Goal: Transaction & Acquisition: Purchase product/service

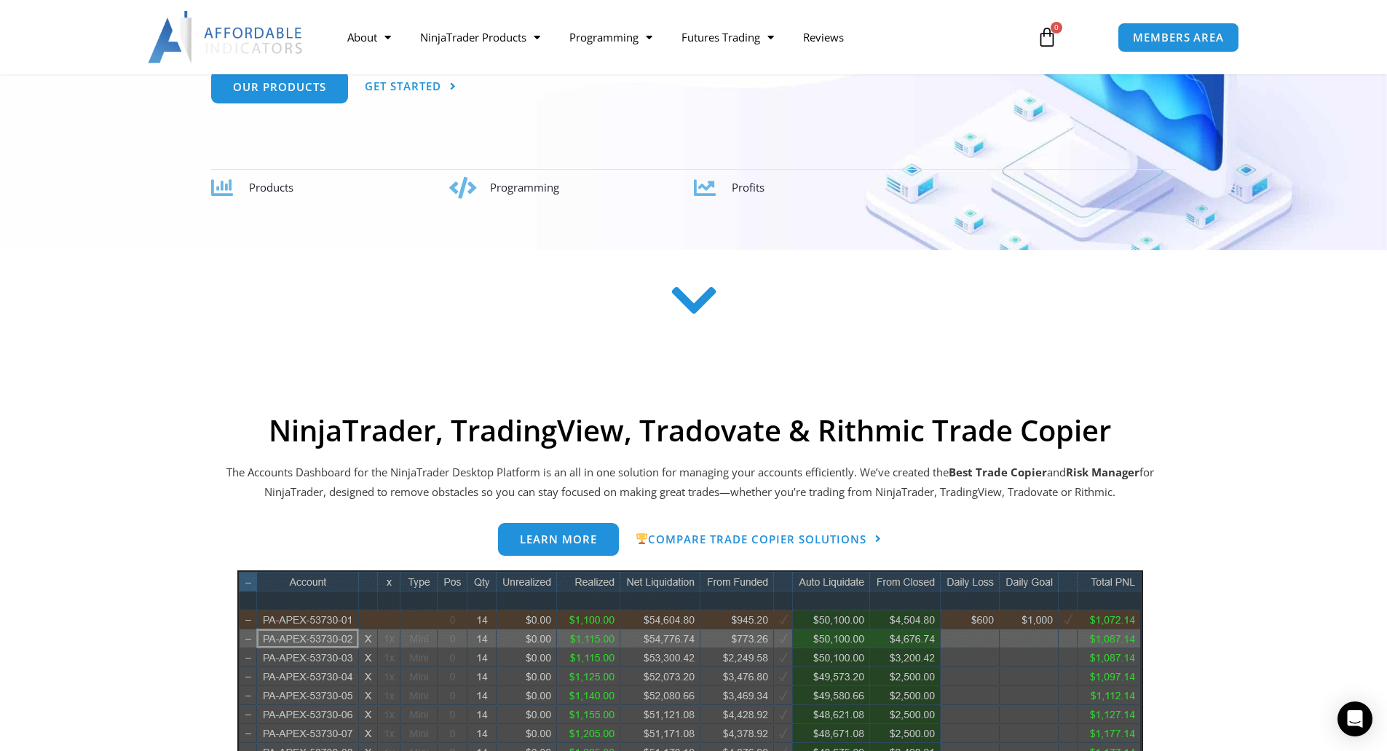
scroll to position [312, 0]
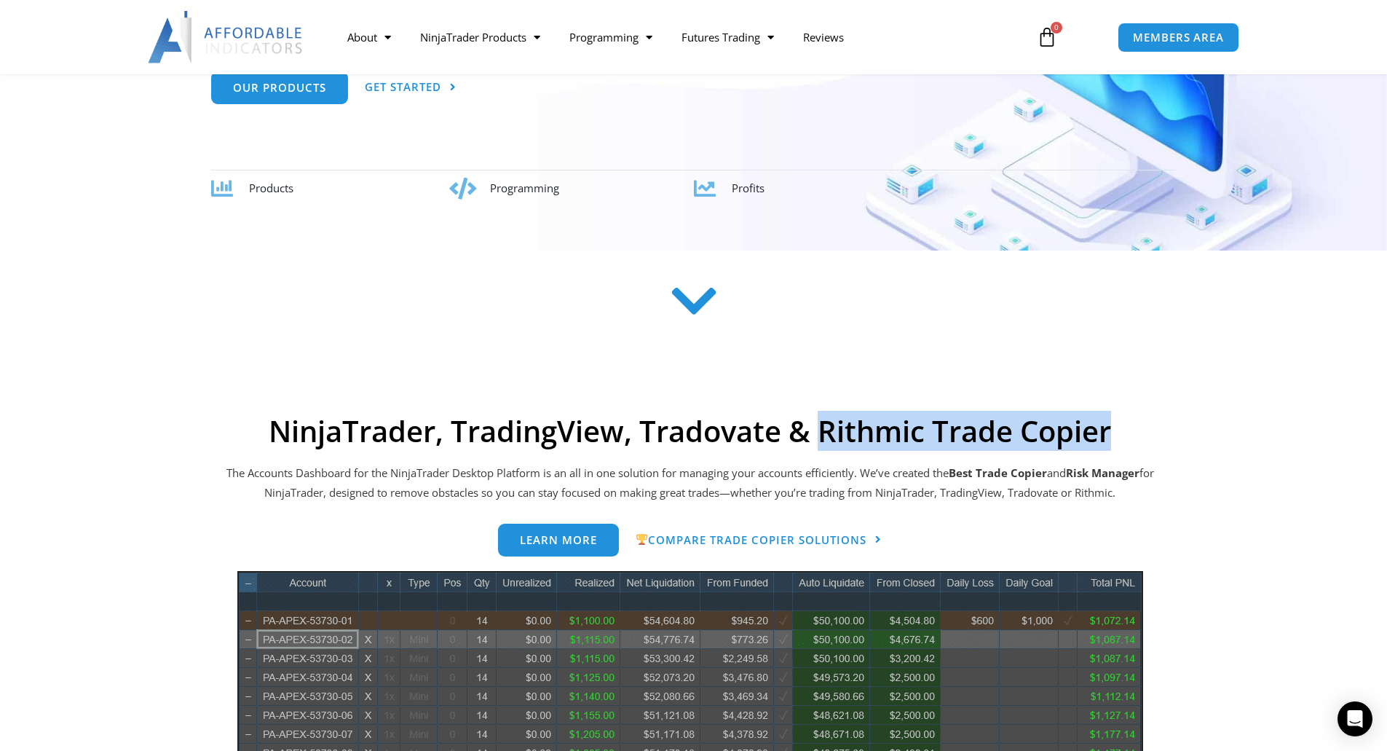
drag, startPoint x: 823, startPoint y: 430, endPoint x: 1113, endPoint y: 412, distance: 290.3
click at [1113, 414] on h2 "NinjaTrader, TradingView, Tradovate & Rithmic Trade Copier" at bounding box center [690, 431] width 932 height 35
copy h2 "Rithmic Trade Copier"
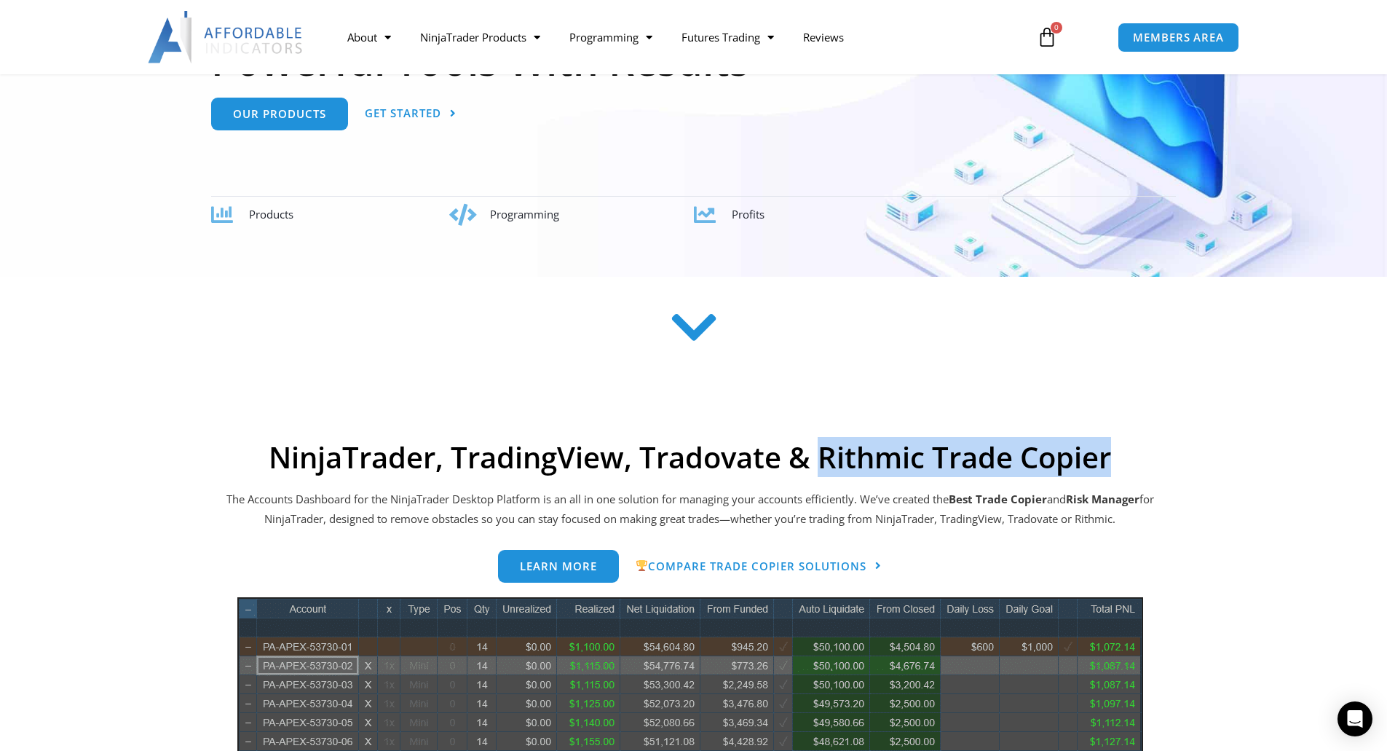
scroll to position [0, 0]
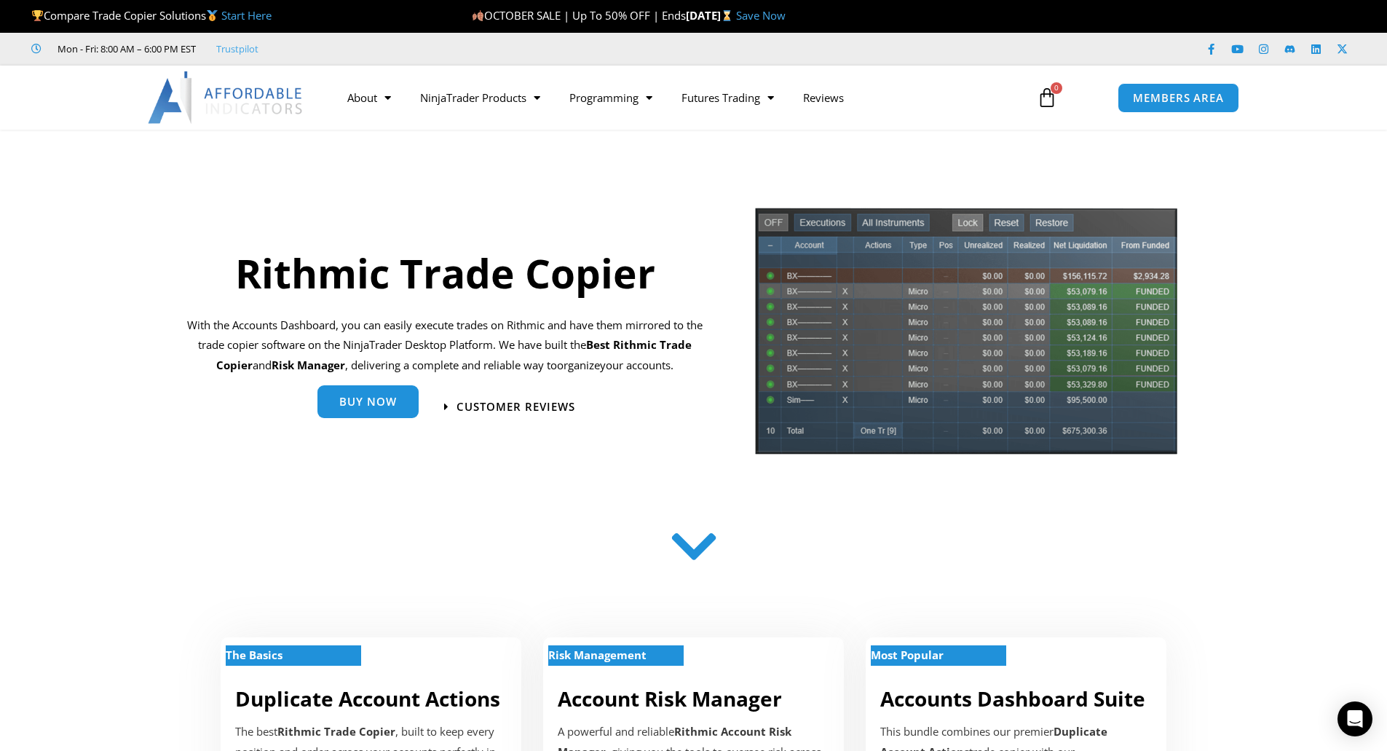
click at [372, 403] on span "Buy Now" at bounding box center [368, 401] width 58 height 11
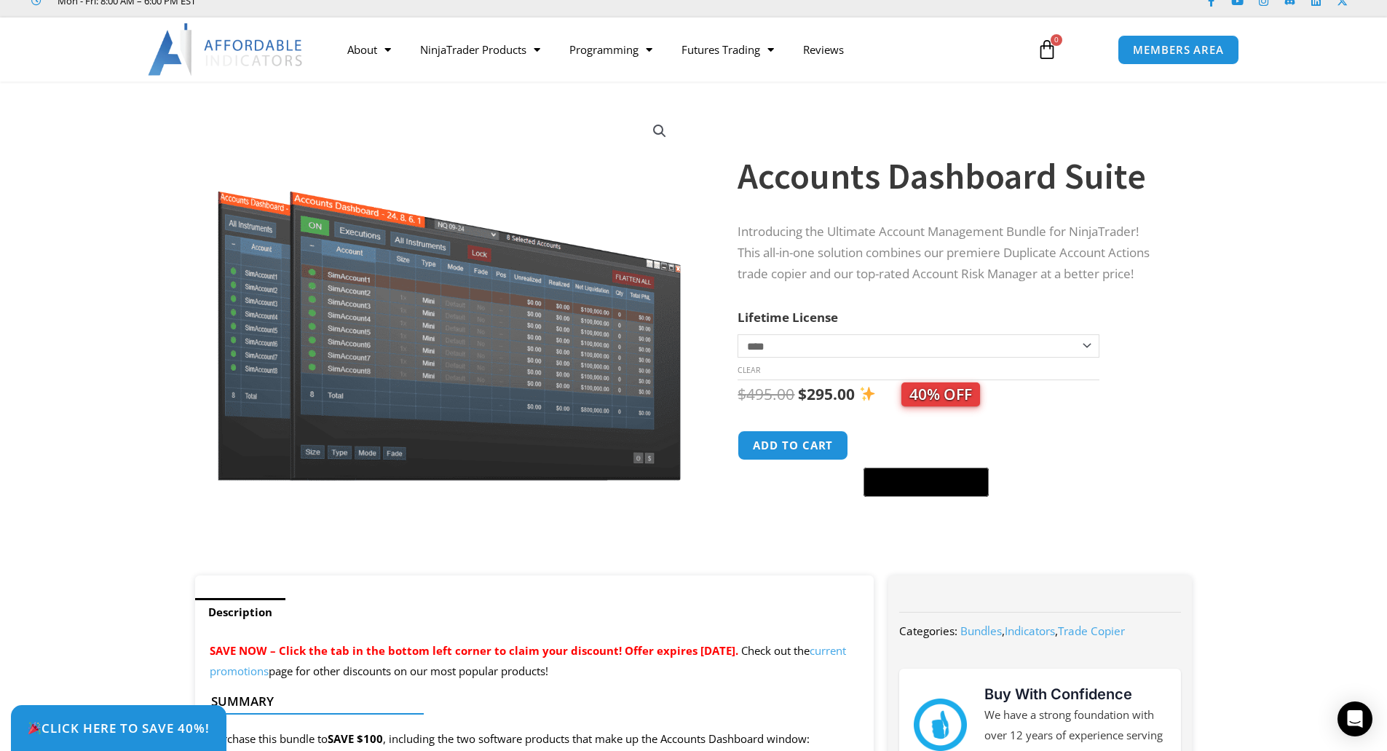
scroll to position [47, 0]
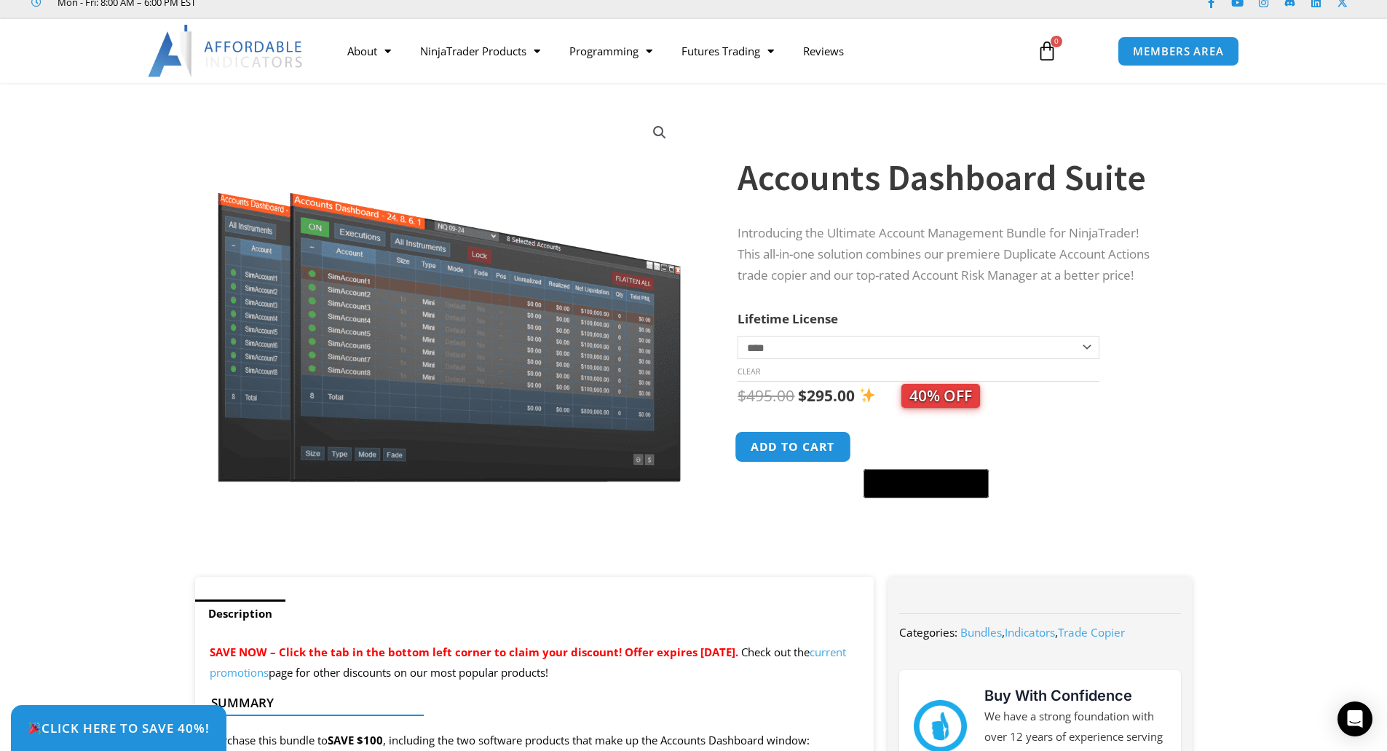
click at [778, 448] on button "Add to cart" at bounding box center [793, 446] width 117 height 31
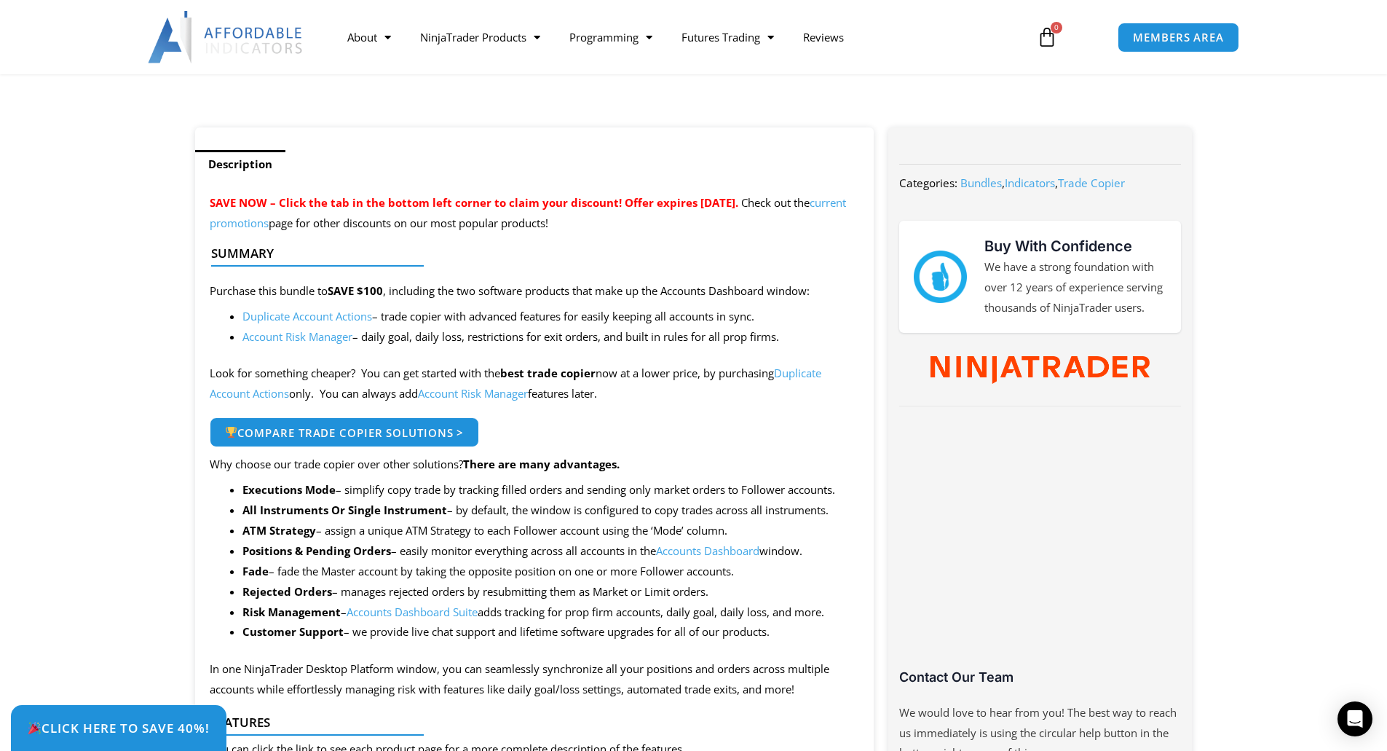
scroll to position [497, 0]
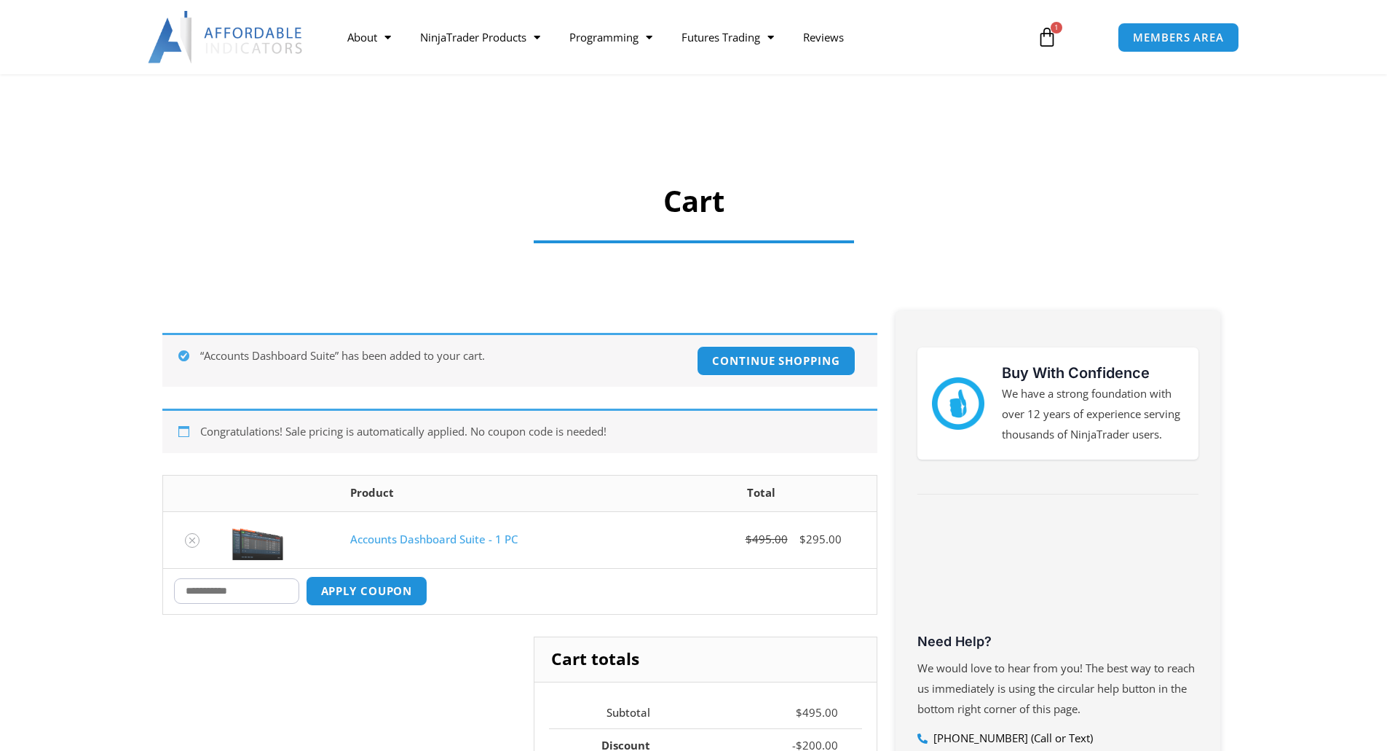
scroll to position [203, 0]
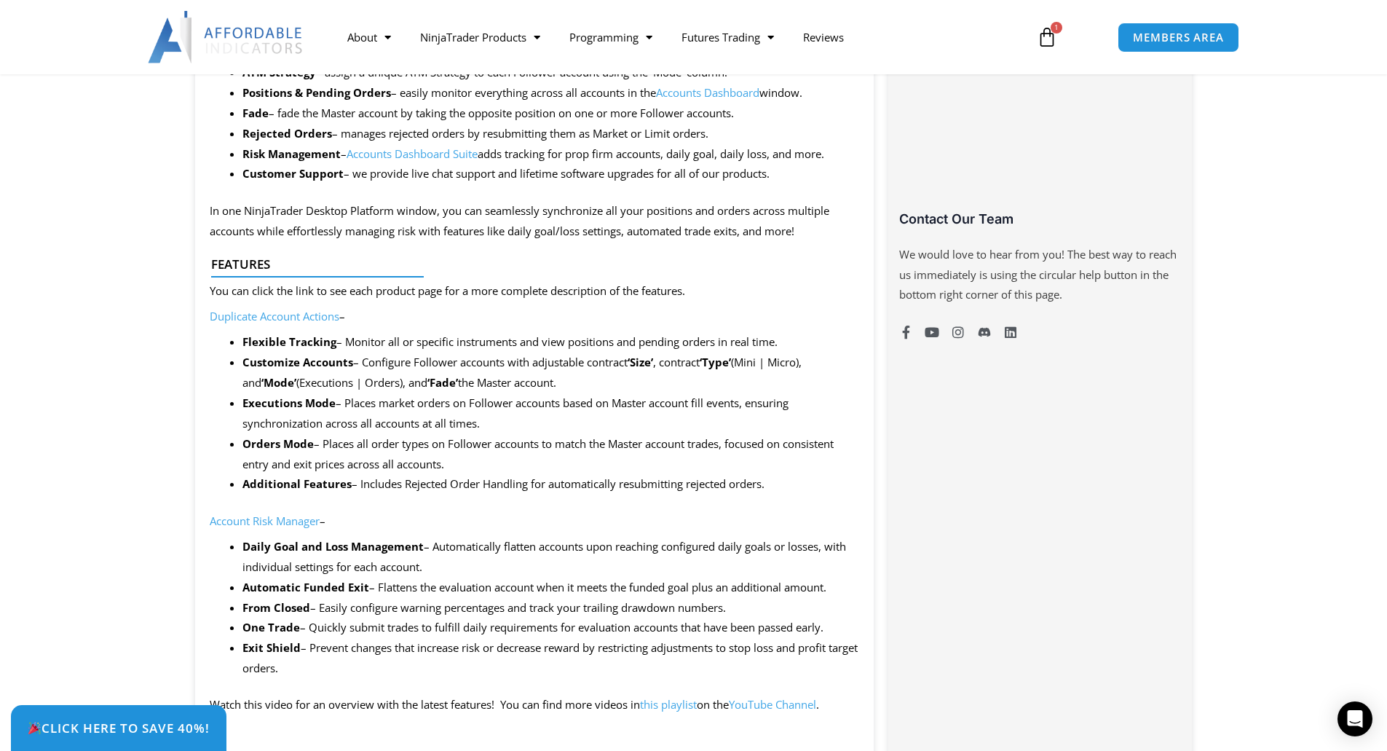
scroll to position [1470, 0]
